Goal: Task Accomplishment & Management: Complete application form

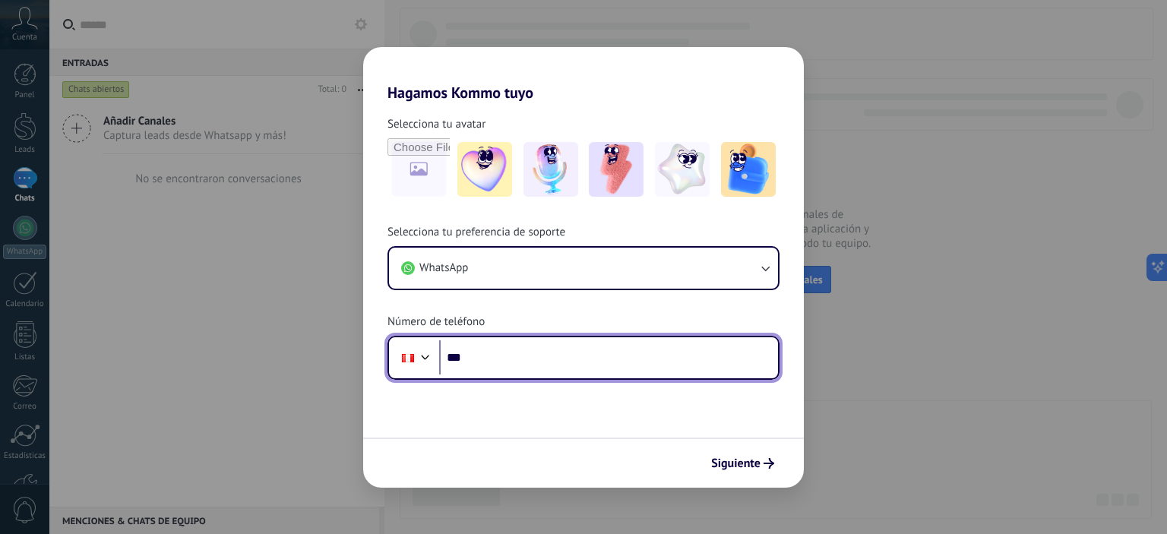
click at [552, 355] on input "***" at bounding box center [608, 357] width 339 height 35
click at [483, 355] on input "**********" at bounding box center [608, 357] width 339 height 35
type input "**********"
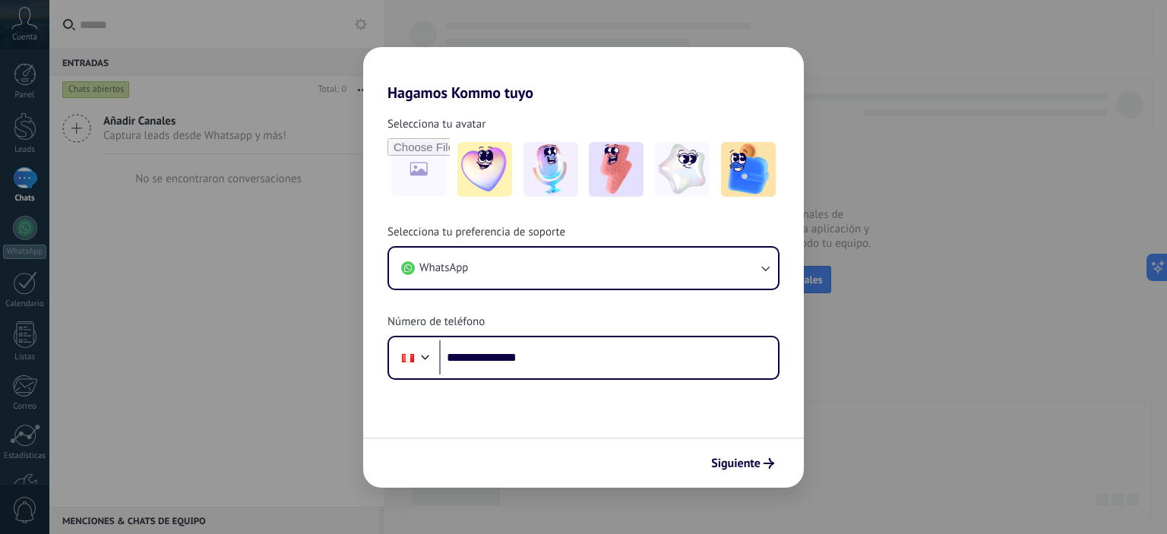
drag, startPoint x: 756, startPoint y: 462, endPoint x: 774, endPoint y: 475, distance: 21.7
click at [756, 461] on span "Siguiente" at bounding box center [735, 463] width 49 height 11
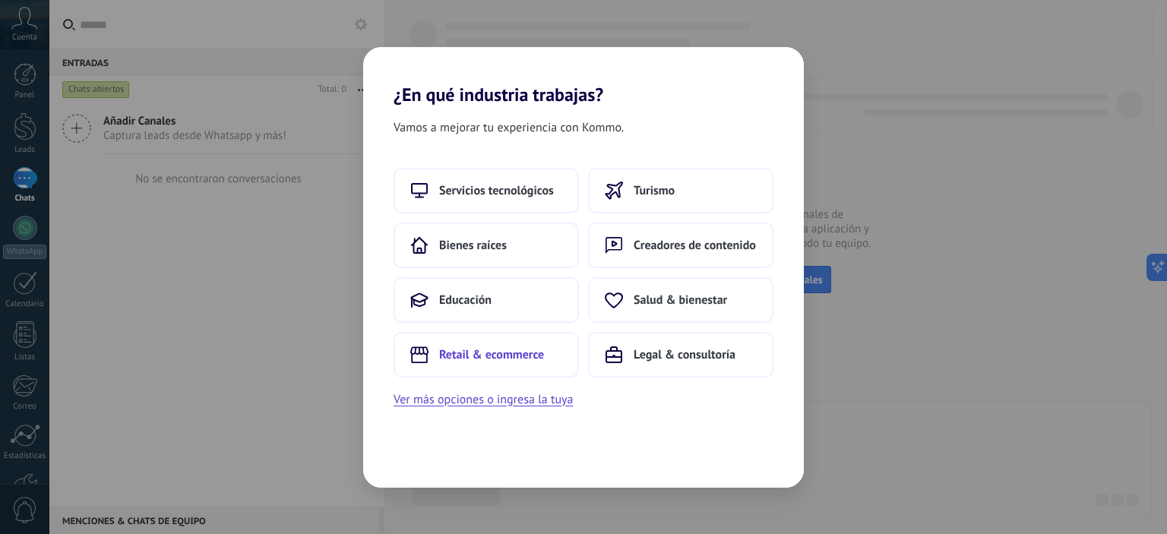
click at [453, 353] on span "Retail & ecommerce" at bounding box center [491, 354] width 105 height 15
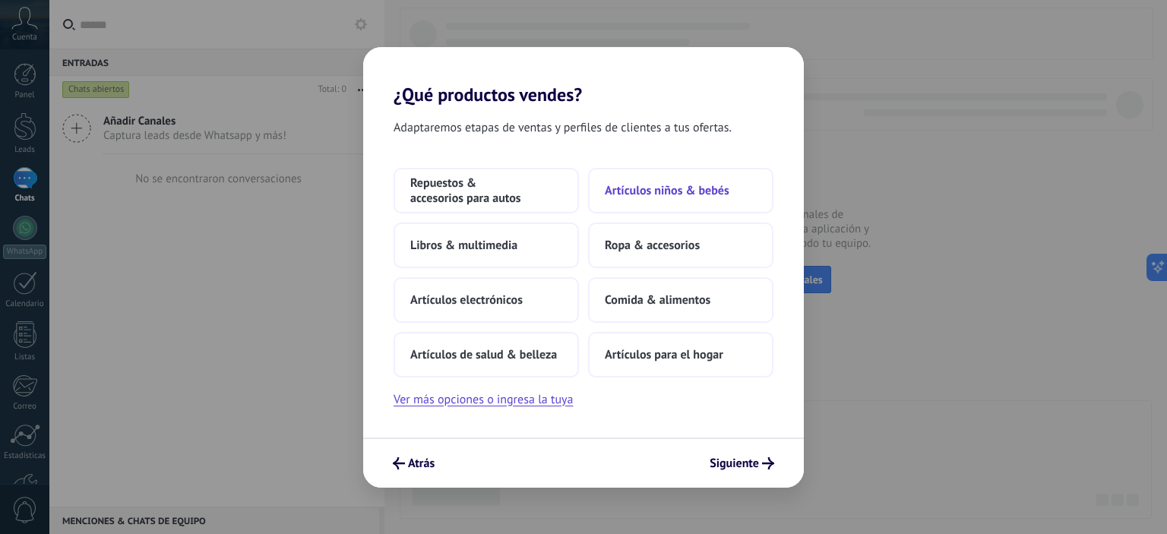
click at [652, 195] on span "Artículos niños & bebés" at bounding box center [667, 190] width 125 height 15
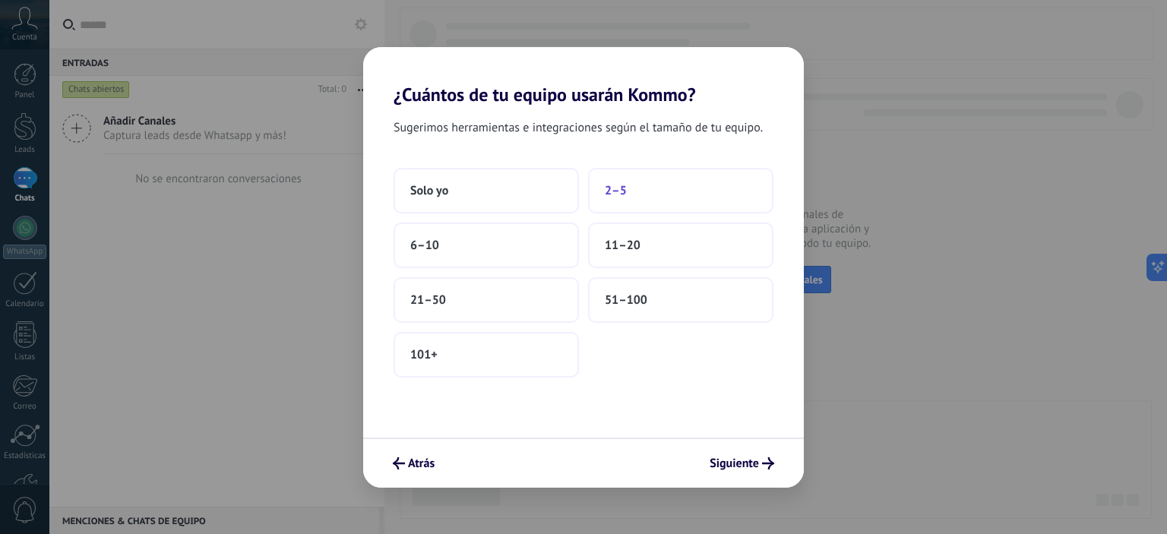
click at [617, 183] on span "2–5" at bounding box center [616, 190] width 22 height 15
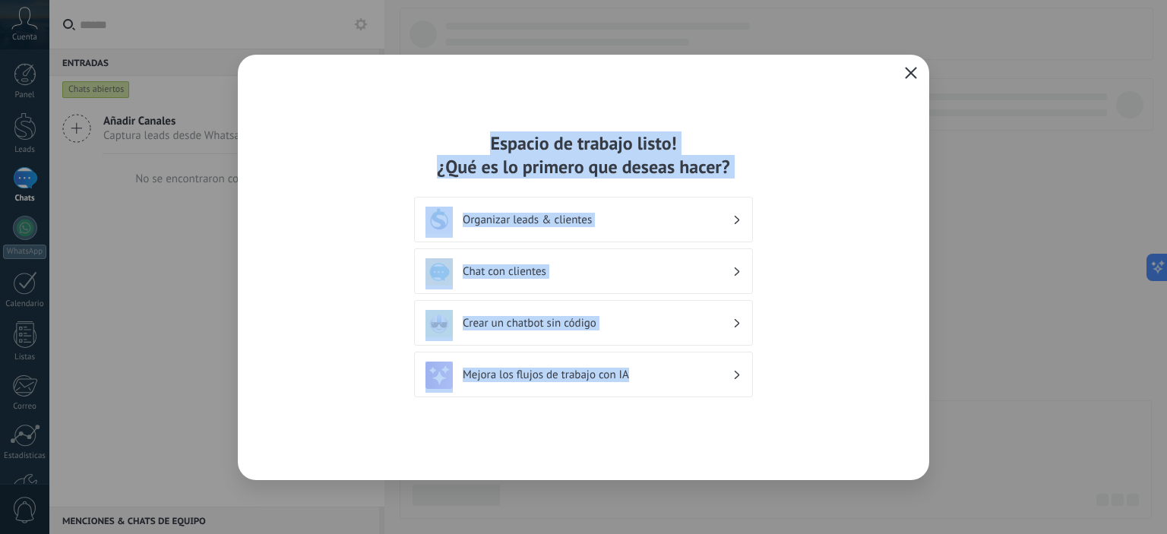
drag, startPoint x: 483, startPoint y: 122, endPoint x: 853, endPoint y: 375, distance: 448.5
click at [853, 375] on div "Espacio de trabajo listo! ¿Qué es lo primero que deseas hacer? Organizar leads …" at bounding box center [584, 268] width 692 height 426
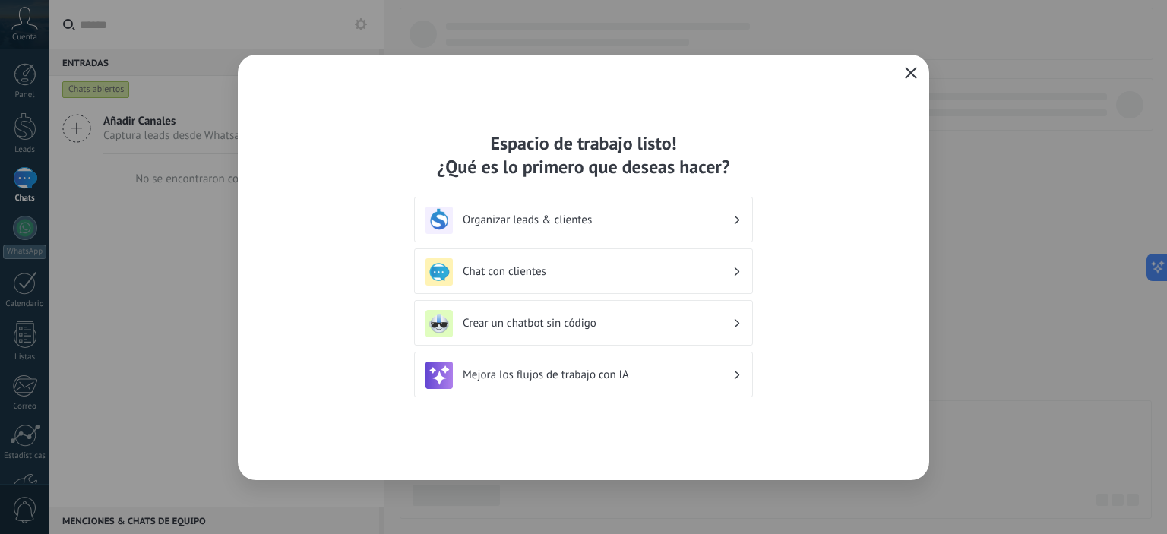
click at [853, 375] on div "Espacio de trabajo listo! ¿Qué es lo primero que deseas hacer? Organizar leads …" at bounding box center [584, 268] width 692 height 426
click at [922, 78] on div "Espacio de trabajo listo! ¿Qué es lo primero que deseas hacer? Organizar leads …" at bounding box center [584, 268] width 692 height 426
click at [916, 77] on button "button" at bounding box center [911, 73] width 20 height 21
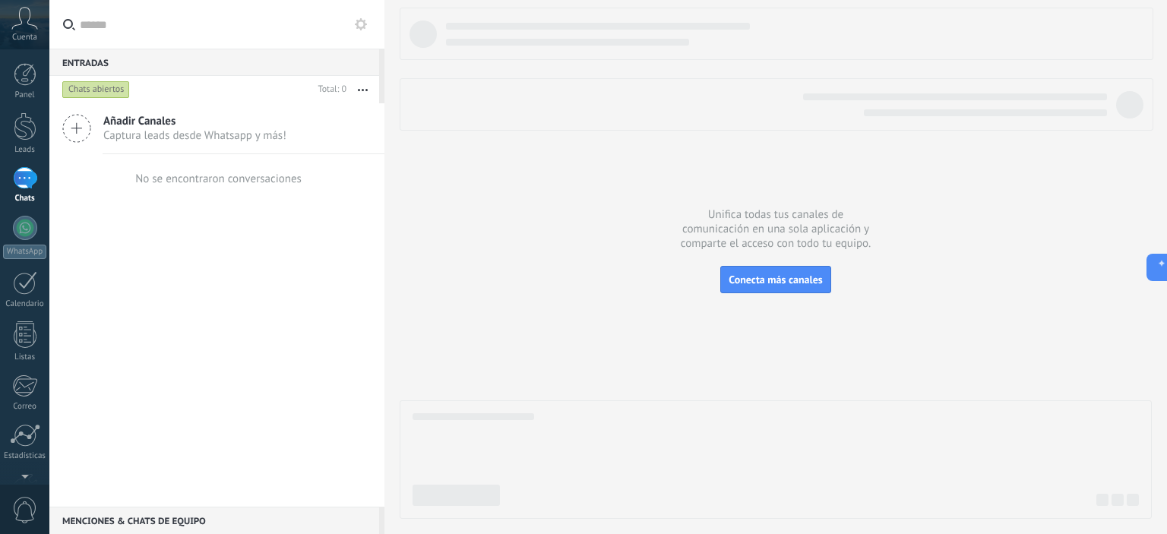
click at [40, 21] on div "Cuenta" at bounding box center [24, 24] width 49 height 49
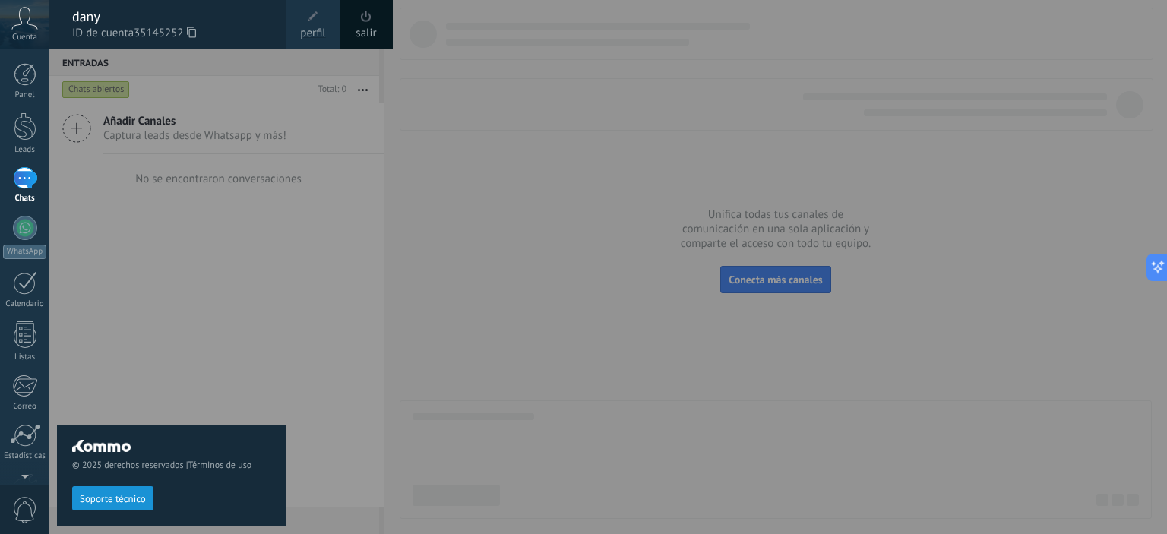
scroll to position [97, 0]
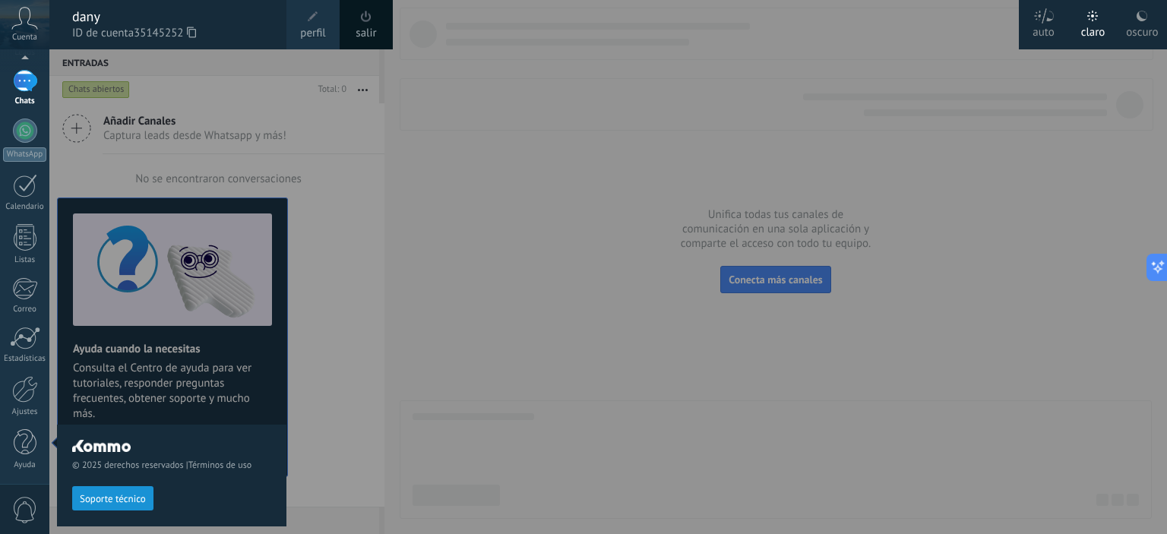
click at [718, 169] on div at bounding box center [632, 267] width 1167 height 534
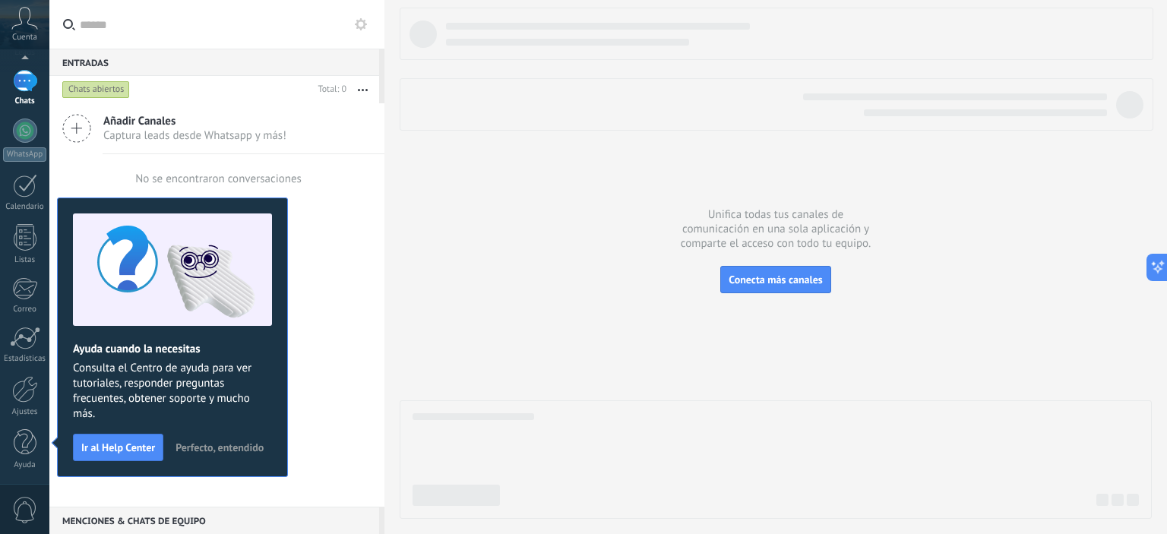
scroll to position [0, 0]
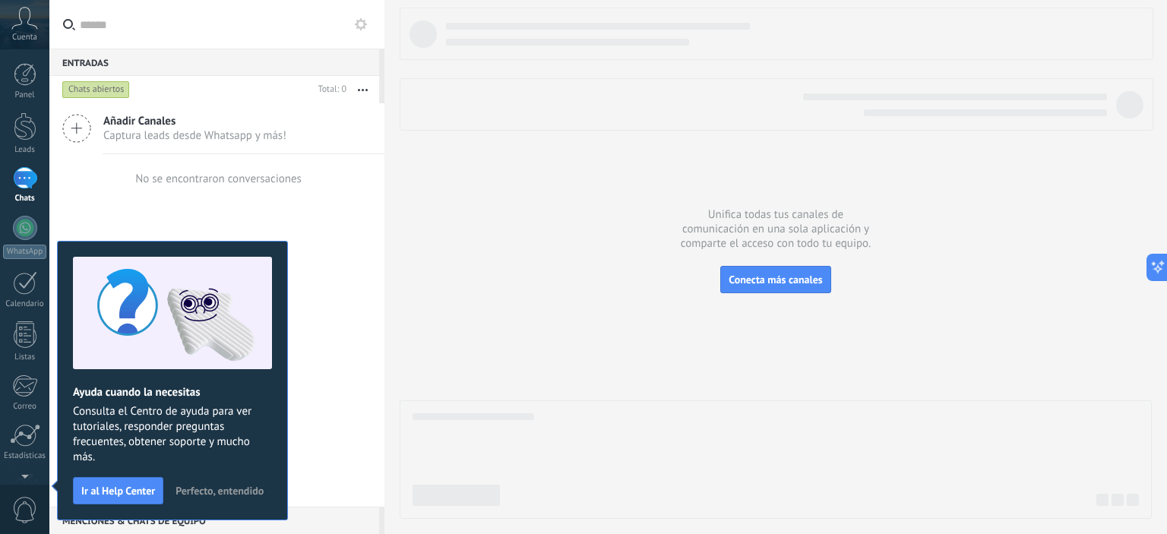
click at [236, 490] on span "Perfecto, entendido" at bounding box center [220, 491] width 88 height 11
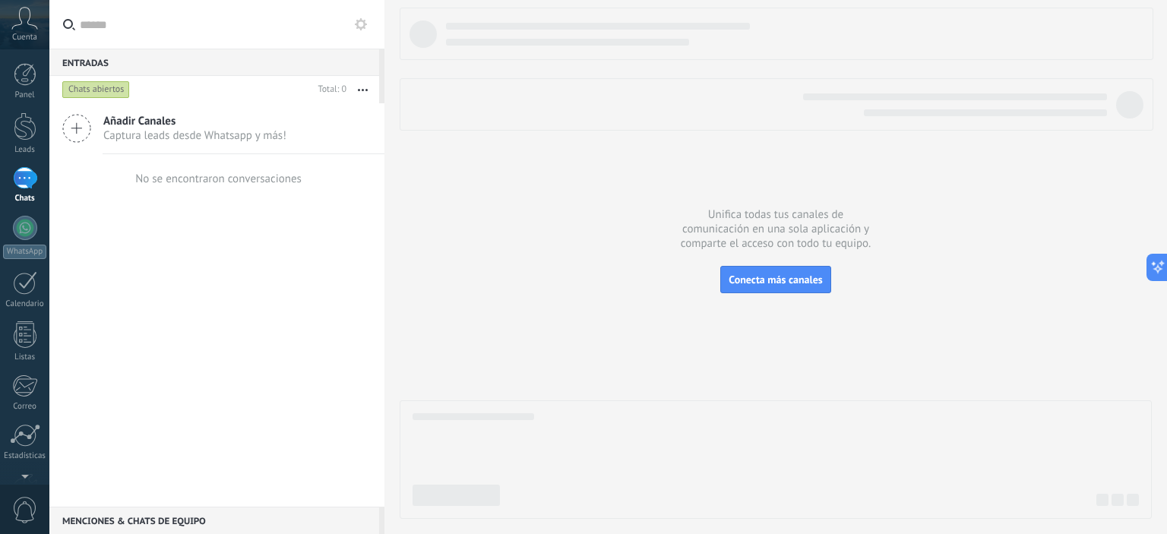
click at [477, 533] on div "Unifica todas tus canales de comunicación en una sola aplicación y comparte el …" at bounding box center [776, 267] width 783 height 534
click at [400, 184] on div at bounding box center [776, 263] width 752 height 511
click at [12, 141] on link "Leads" at bounding box center [24, 133] width 49 height 43
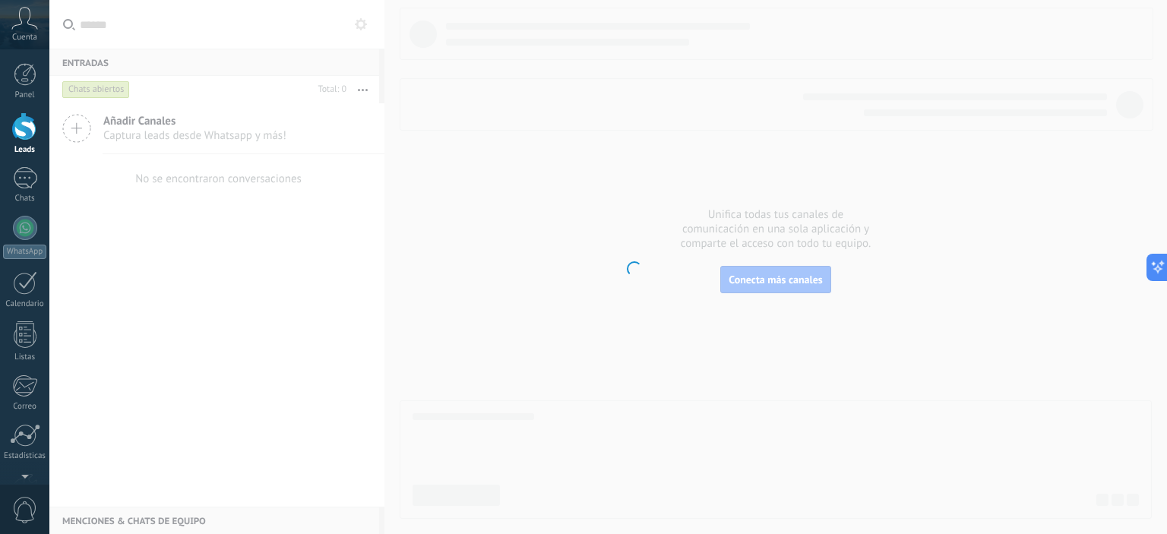
click at [17, 13] on icon at bounding box center [24, 18] width 27 height 23
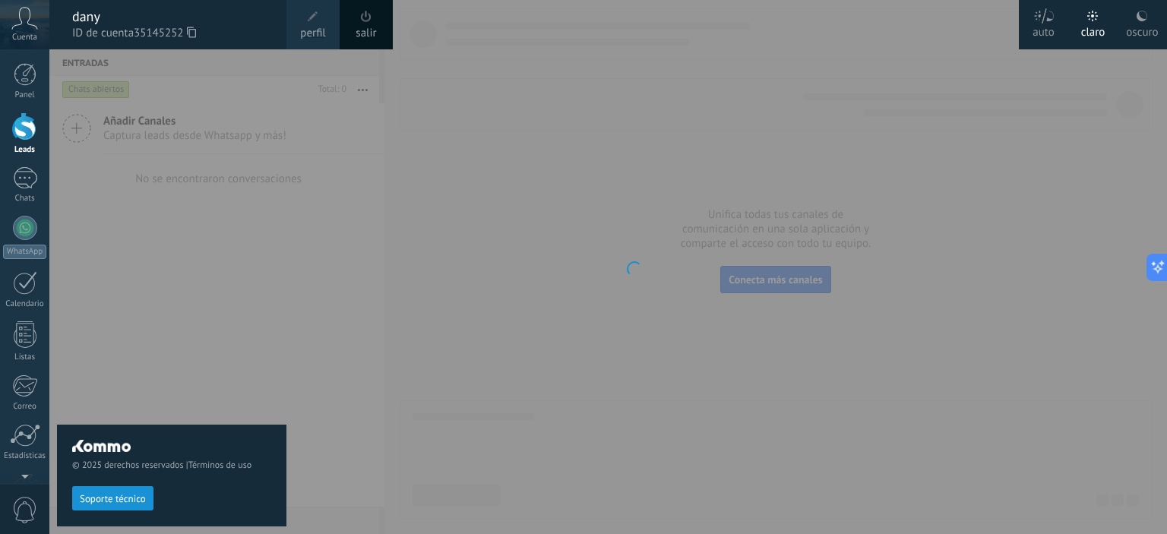
click at [686, 139] on div at bounding box center [632, 267] width 1167 height 534
